Goal: Navigation & Orientation: Find specific page/section

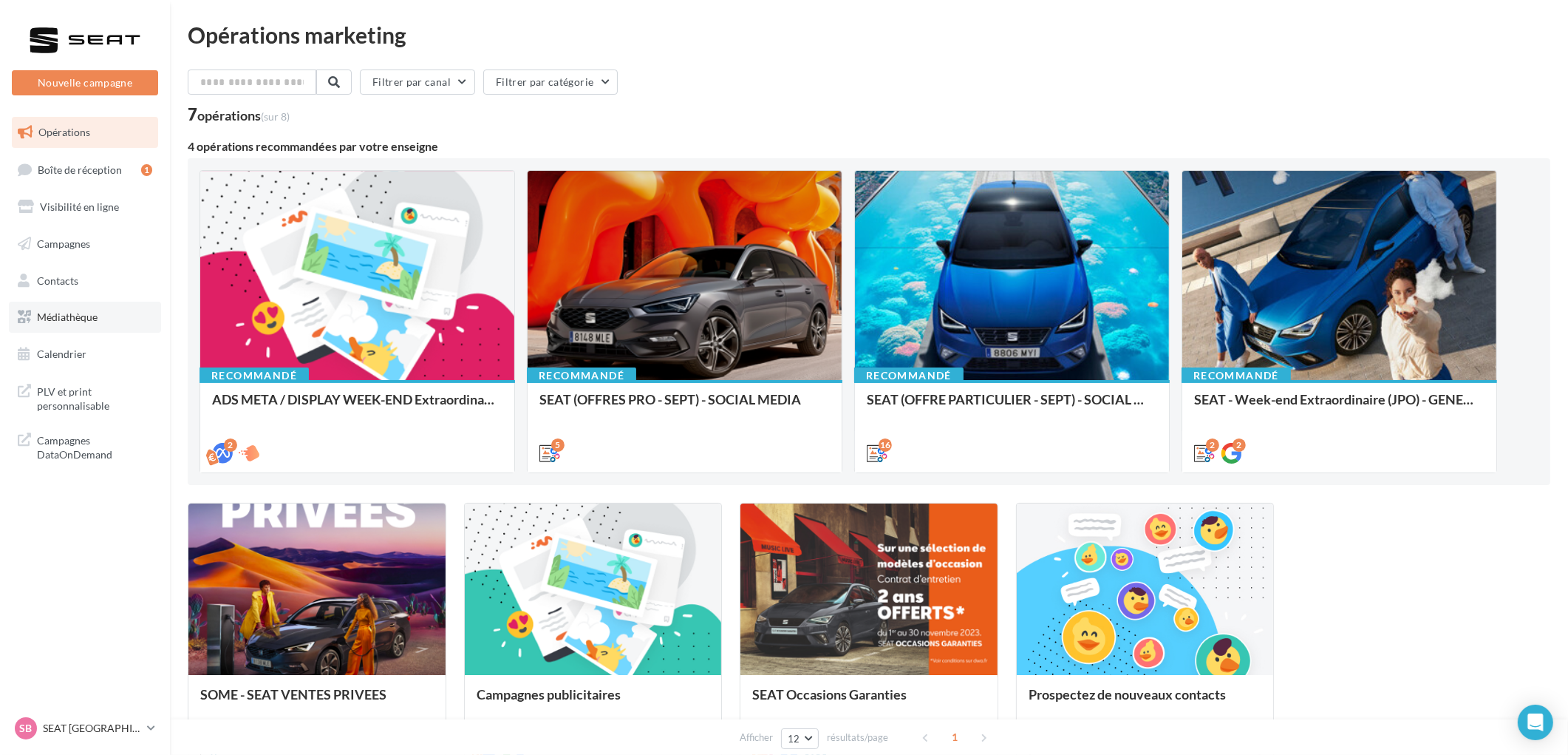
click at [56, 322] on span "Médiathèque" at bounding box center [67, 317] width 60 height 12
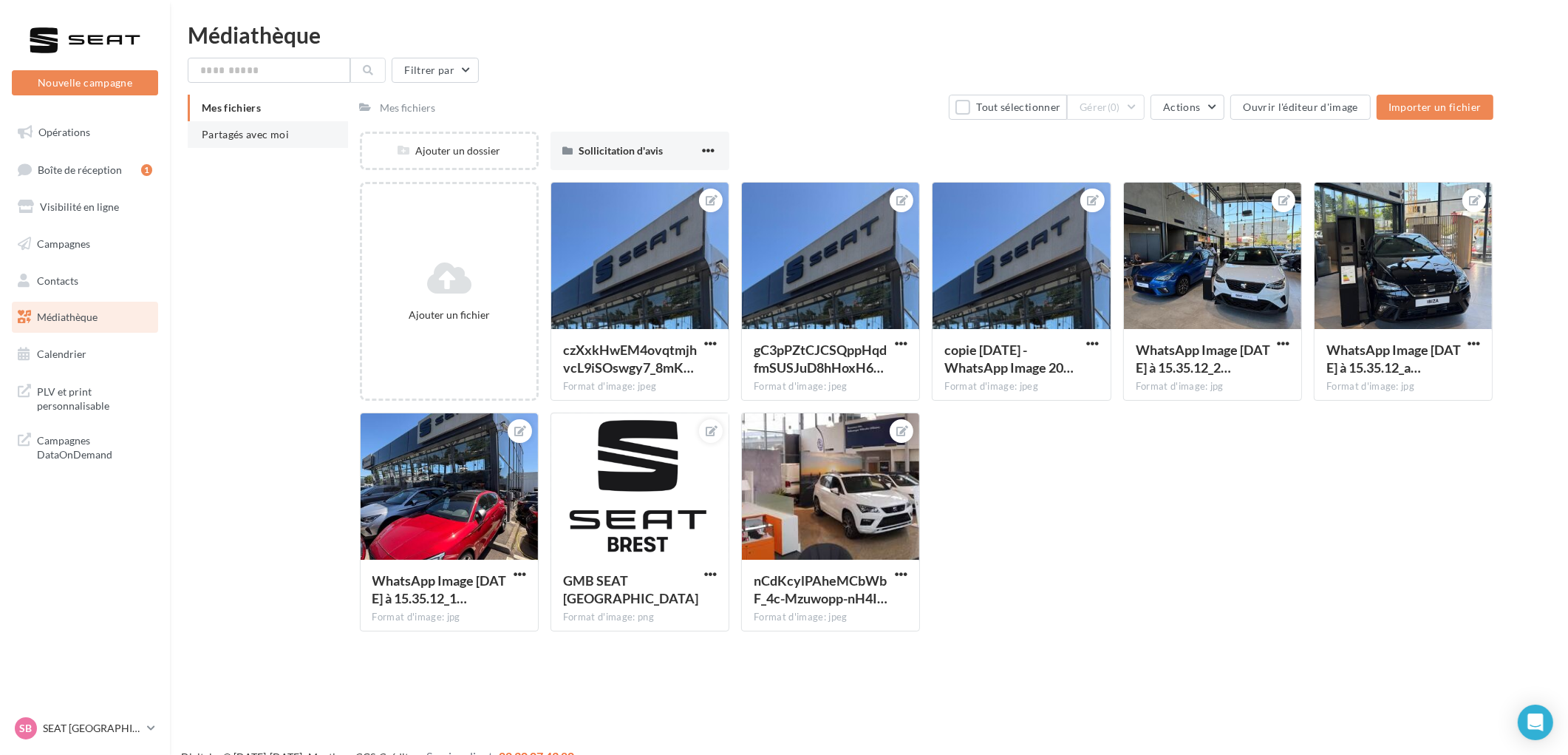
click at [216, 137] on span "Partagés avec moi" at bounding box center [245, 134] width 87 height 12
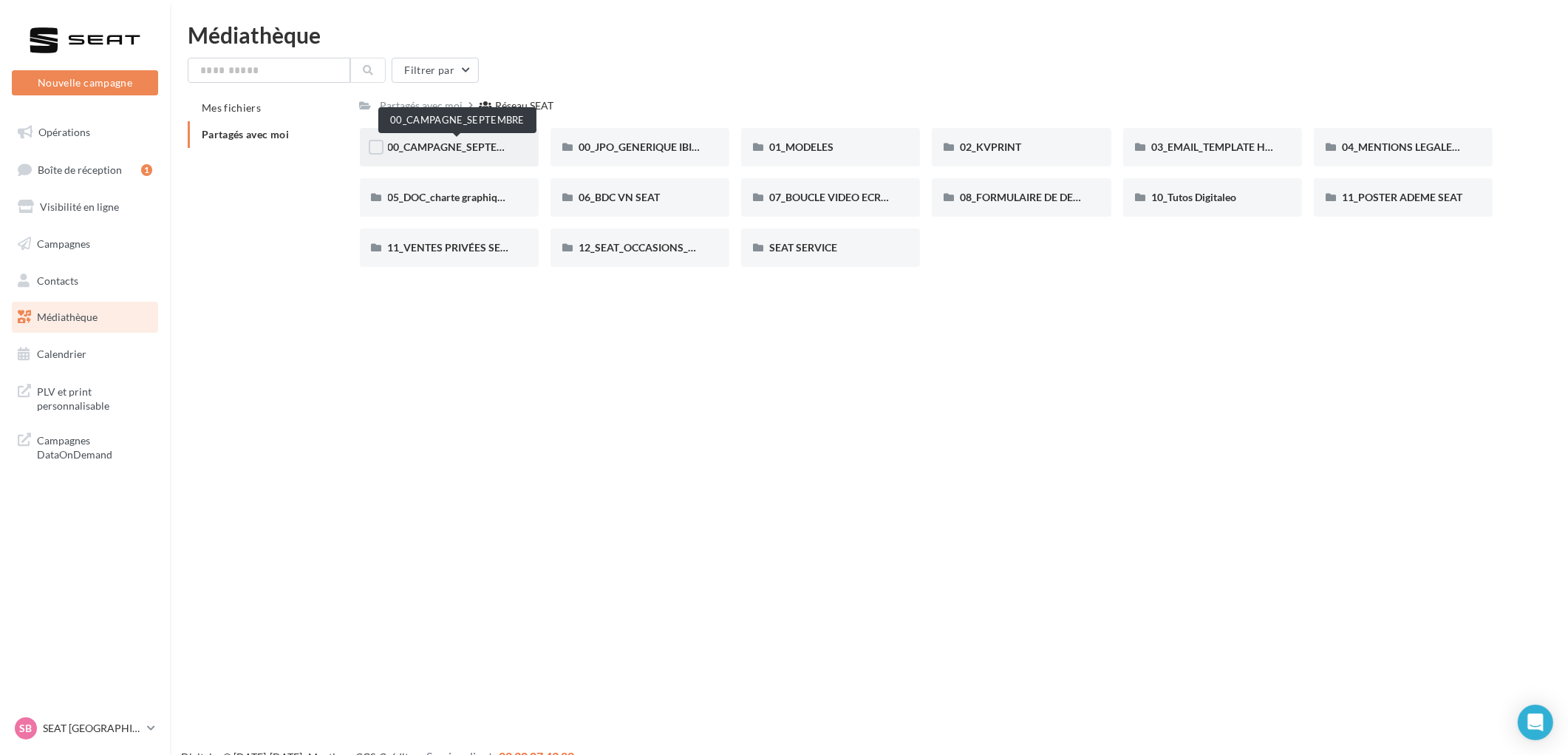
click at [454, 150] on span "00_CAMPAGNE_SEPTEMBRE" at bounding box center [458, 146] width 138 height 12
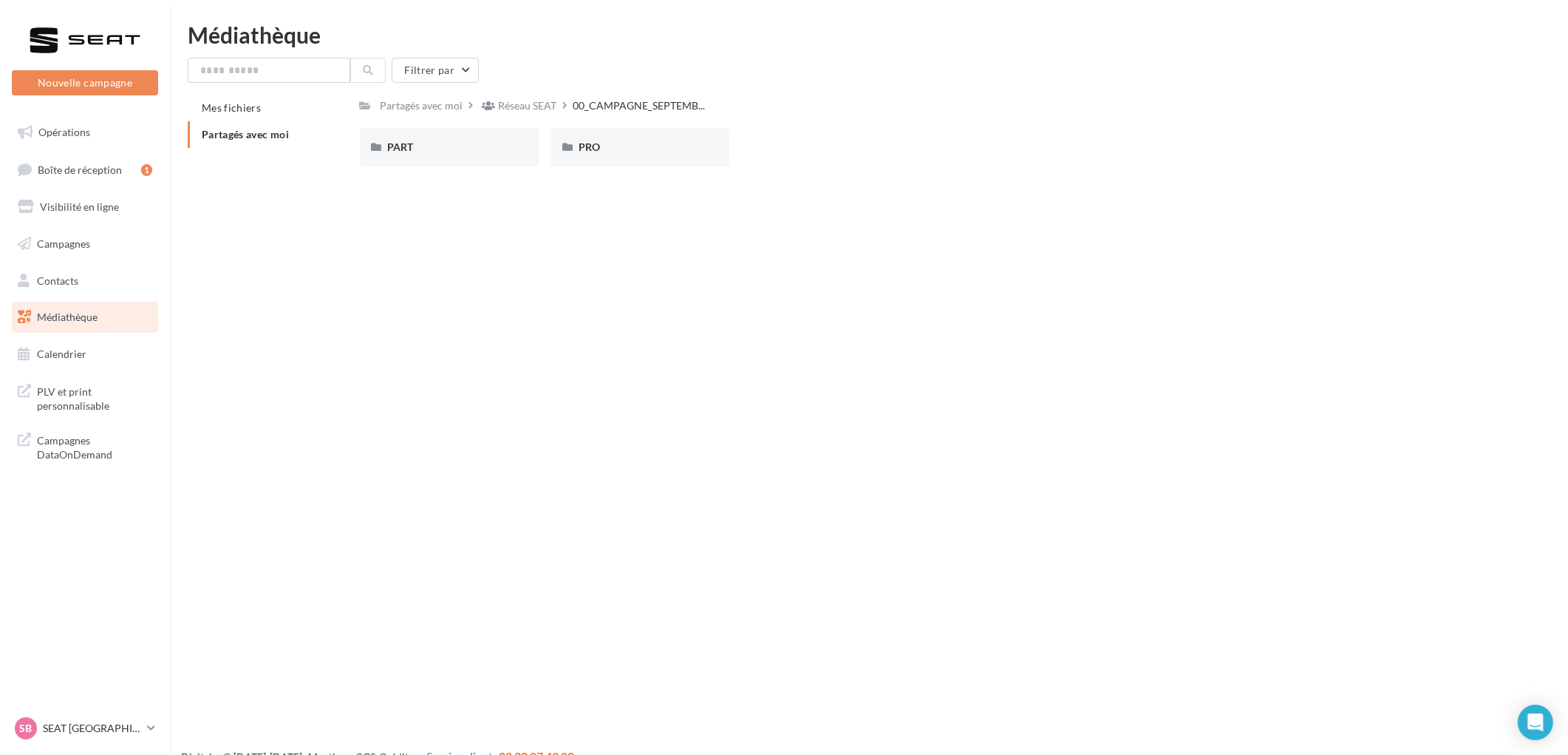
click at [454, 150] on div "PART" at bounding box center [450, 146] width 123 height 15
